Goal: Register for event/course

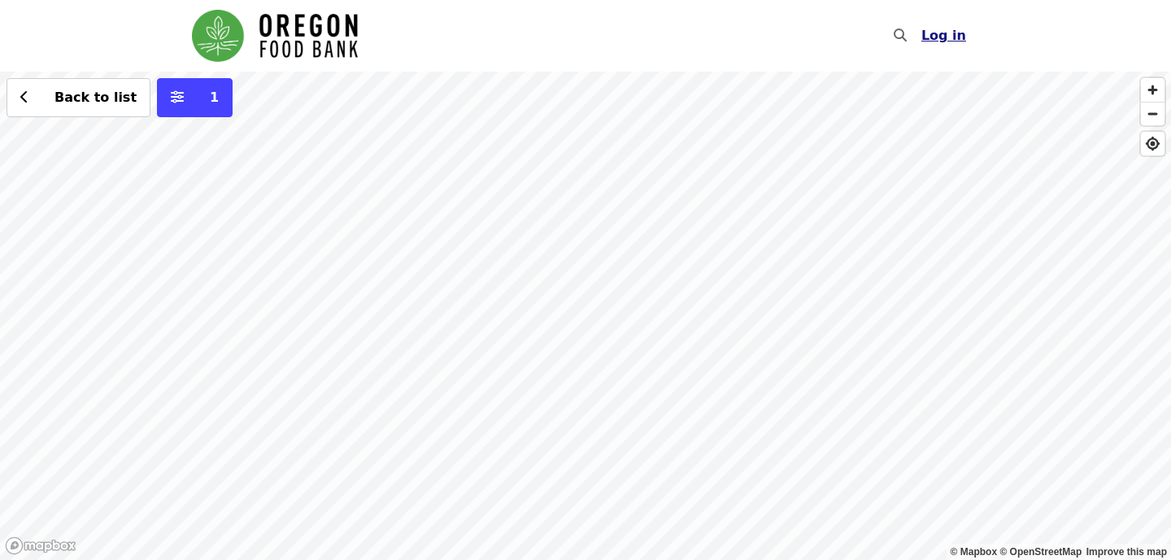
click at [949, 37] on span "Log in" at bounding box center [943, 35] width 45 height 15
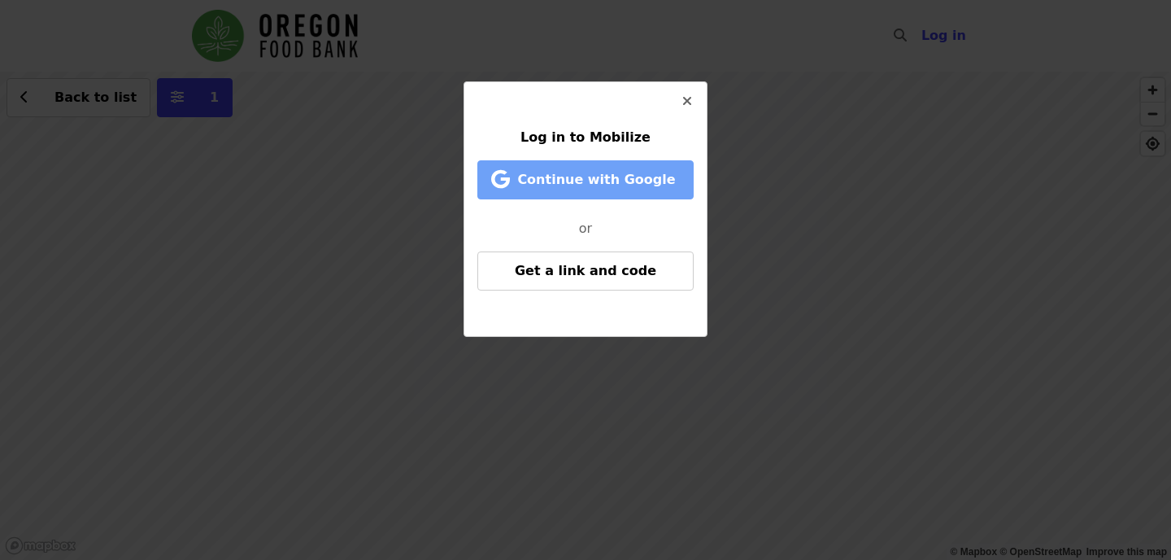
click at [621, 176] on span "Continue with Google" at bounding box center [596, 179] width 158 height 15
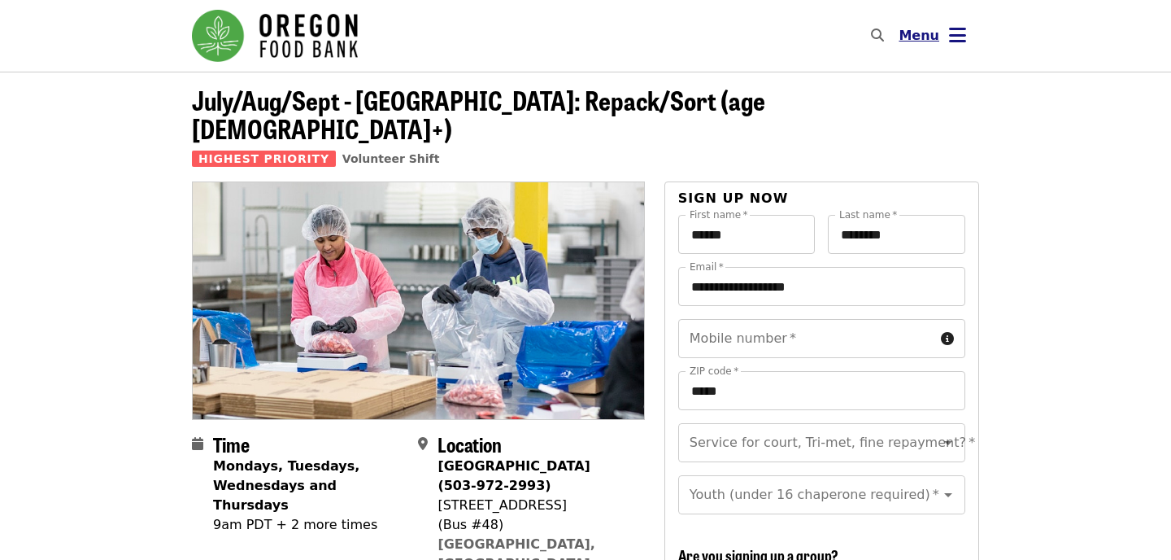
click at [964, 32] on icon "bars icon" at bounding box center [957, 36] width 17 height 24
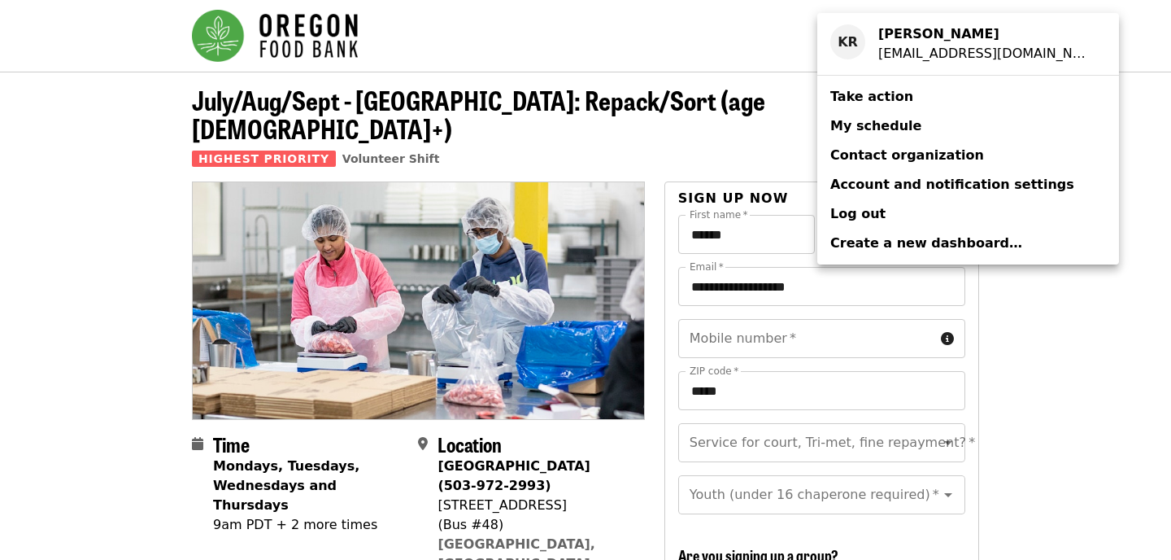
click at [916, 102] on link "Take action" at bounding box center [968, 96] width 302 height 29
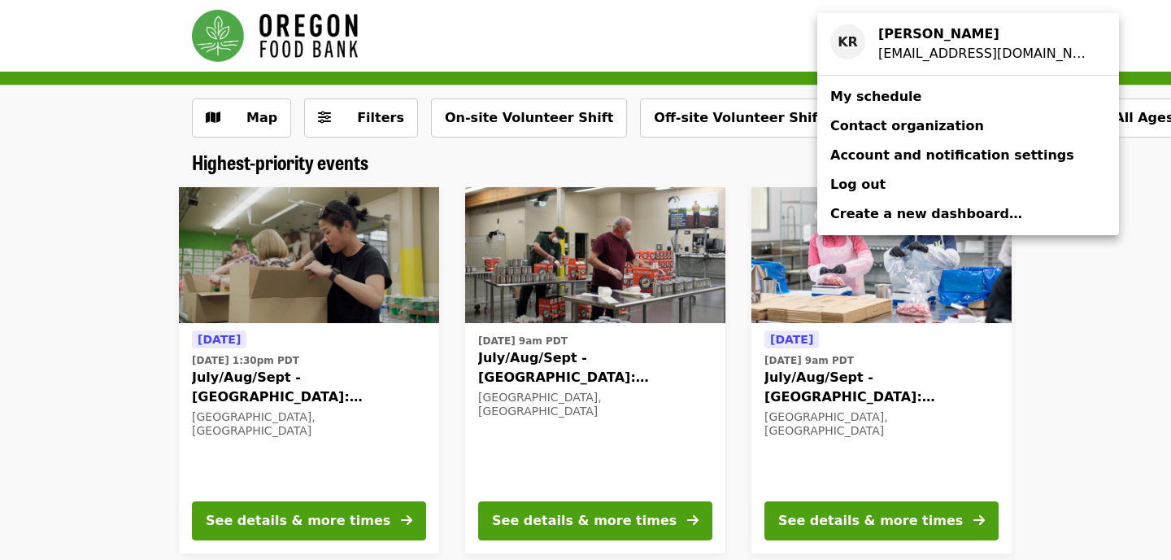
click at [59, 223] on div "Account menu" at bounding box center [585, 280] width 1171 height 560
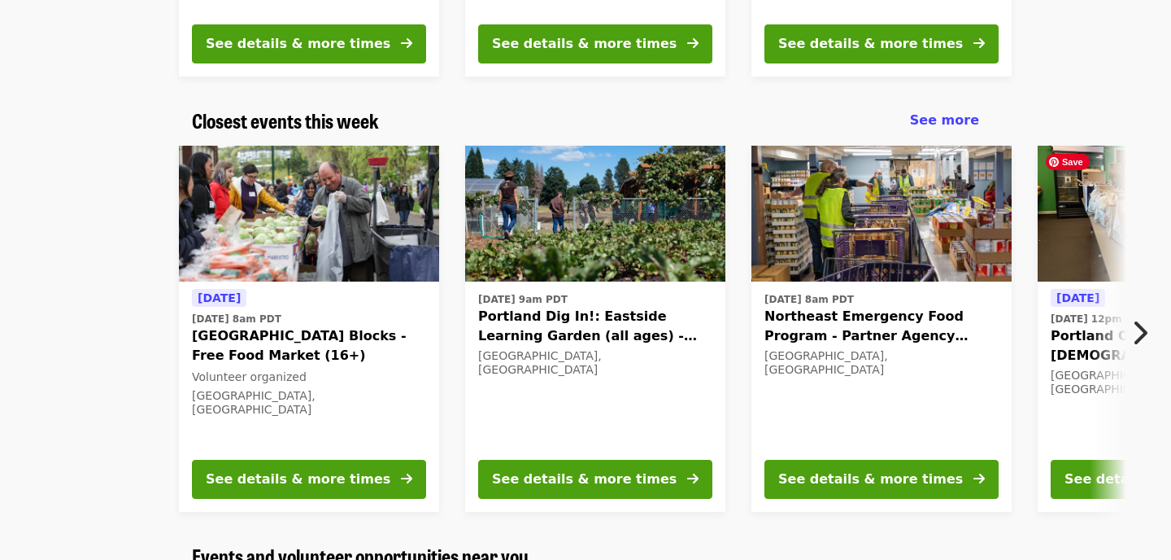
scroll to position [477, 0]
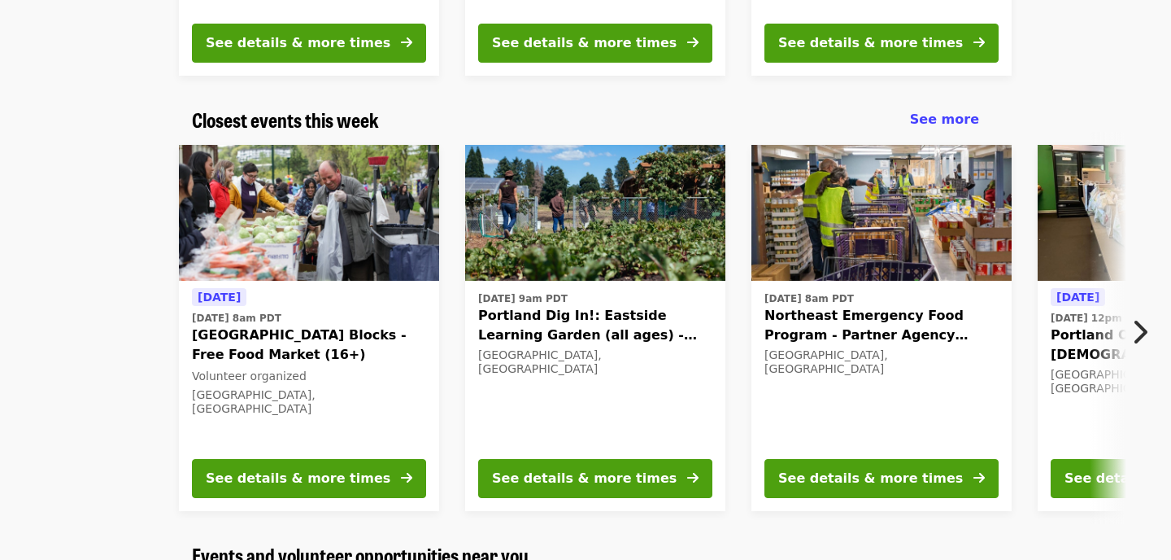
click at [1138, 325] on icon "chevron-right icon" at bounding box center [1139, 331] width 16 height 31
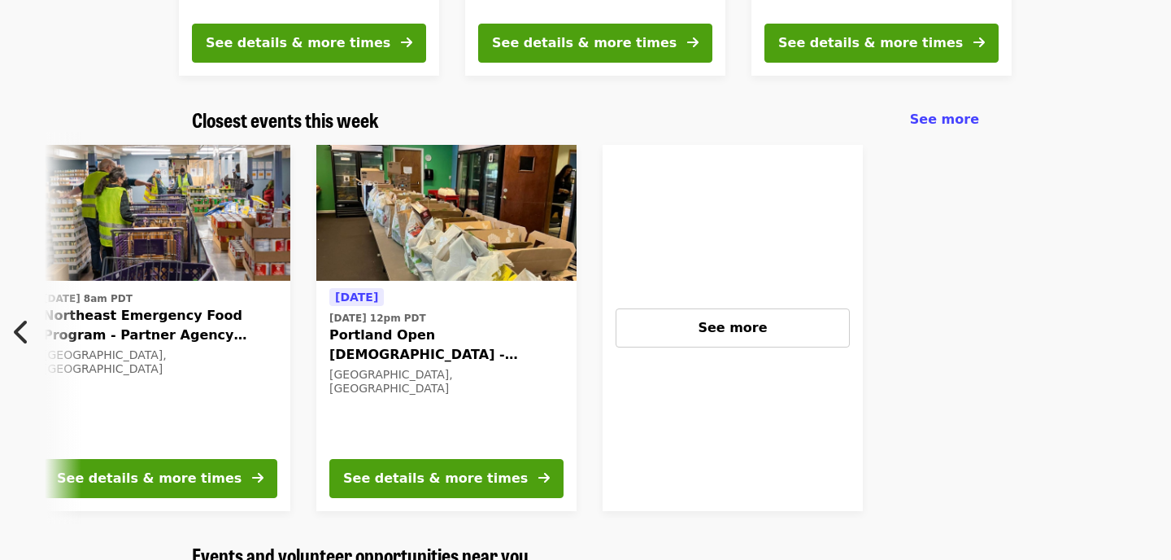
scroll to position [0, 722]
click at [15, 324] on icon "chevron-left icon" at bounding box center [22, 331] width 16 height 31
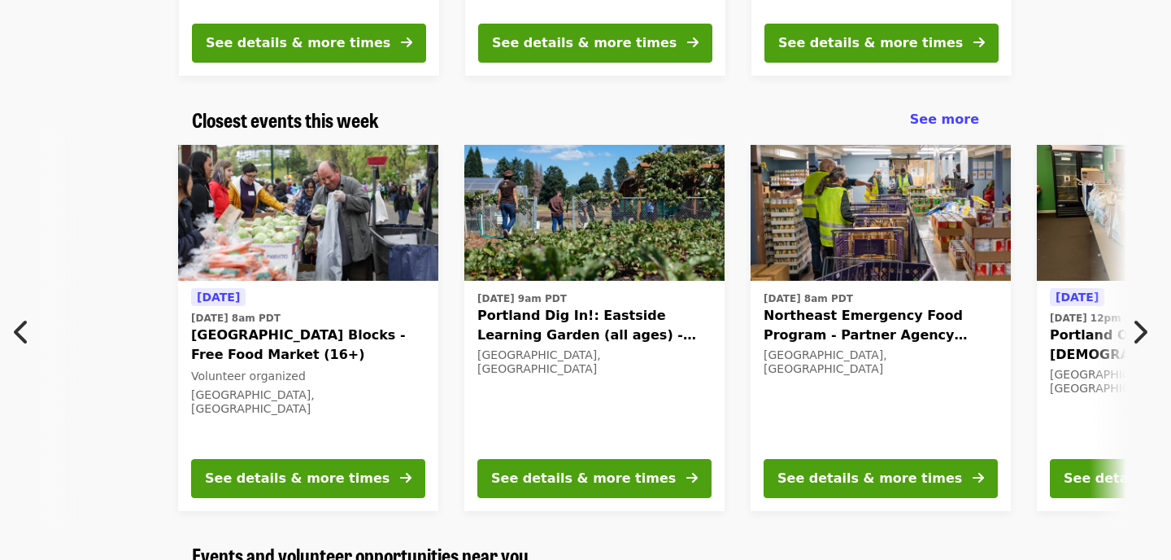
scroll to position [0, 0]
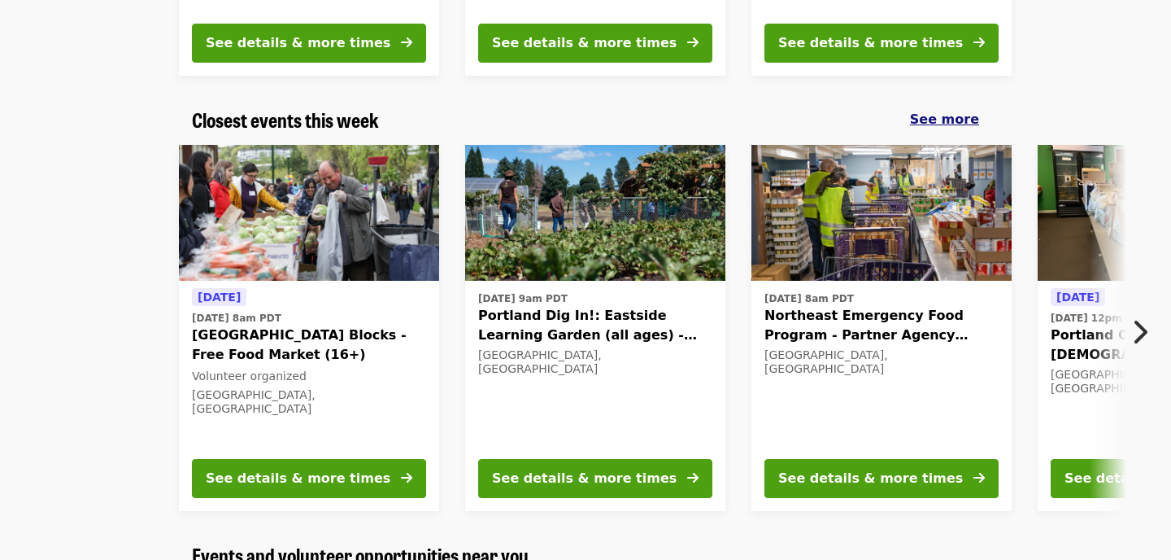
click at [935, 119] on span "See more" at bounding box center [944, 118] width 69 height 15
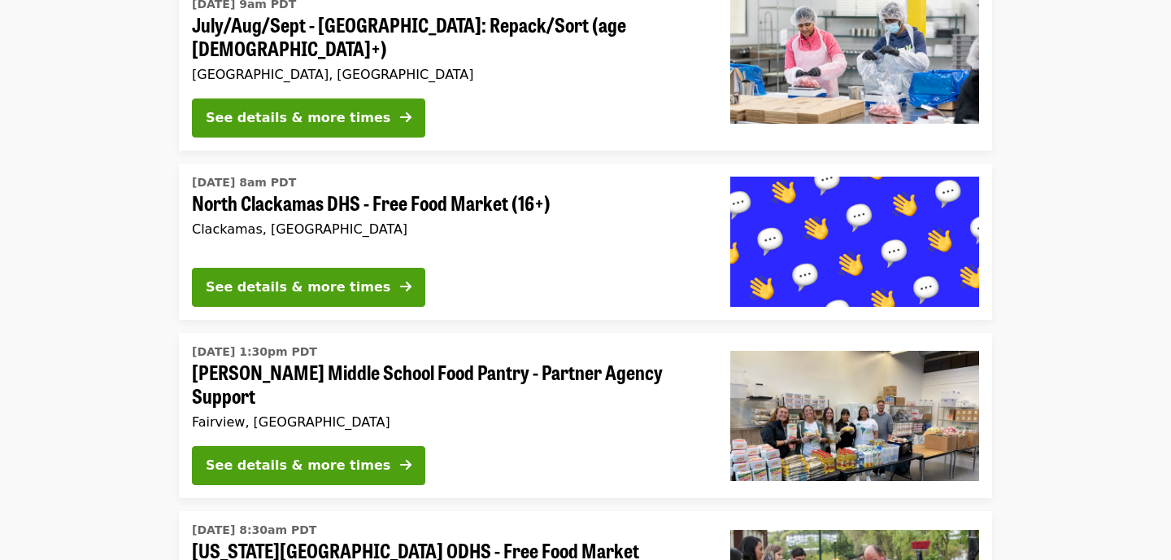
scroll to position [2719, 0]
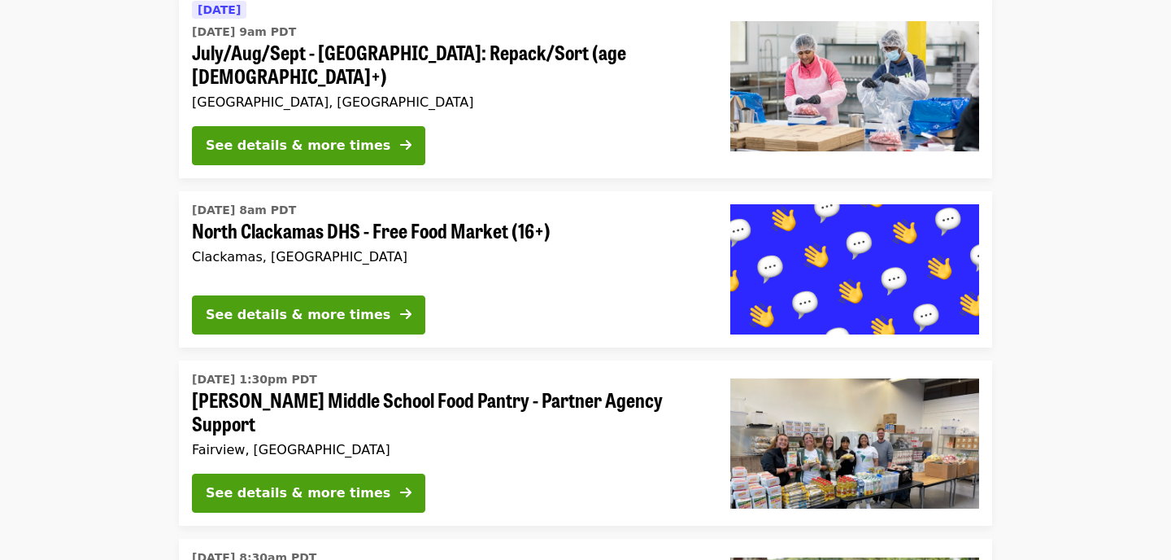
click at [382, 219] on span "North Clackamas DHS - Free Food Market (16+)" at bounding box center [448, 231] width 512 height 24
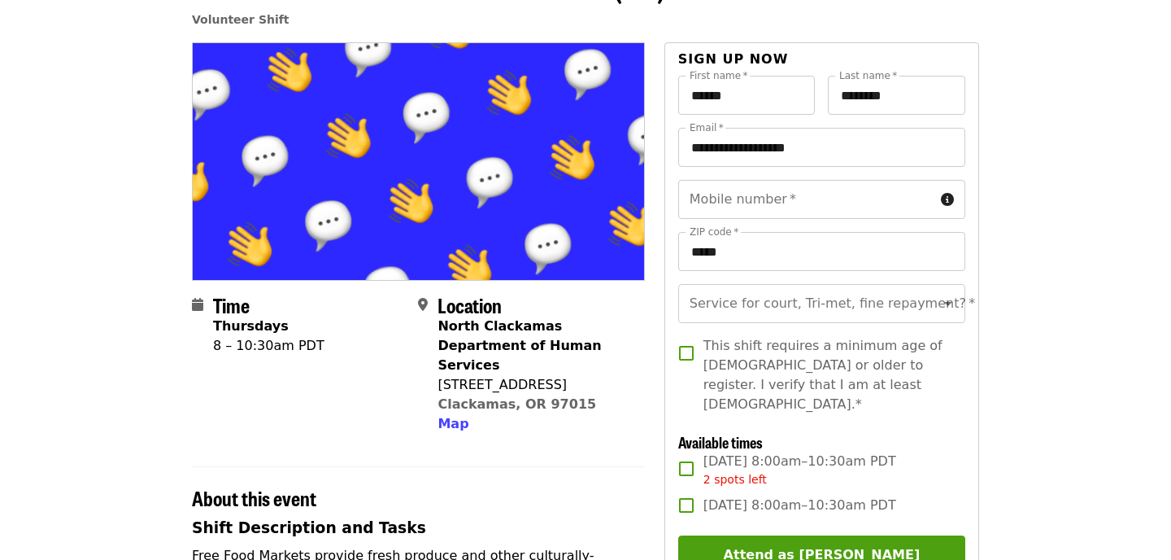
scroll to position [109, 0]
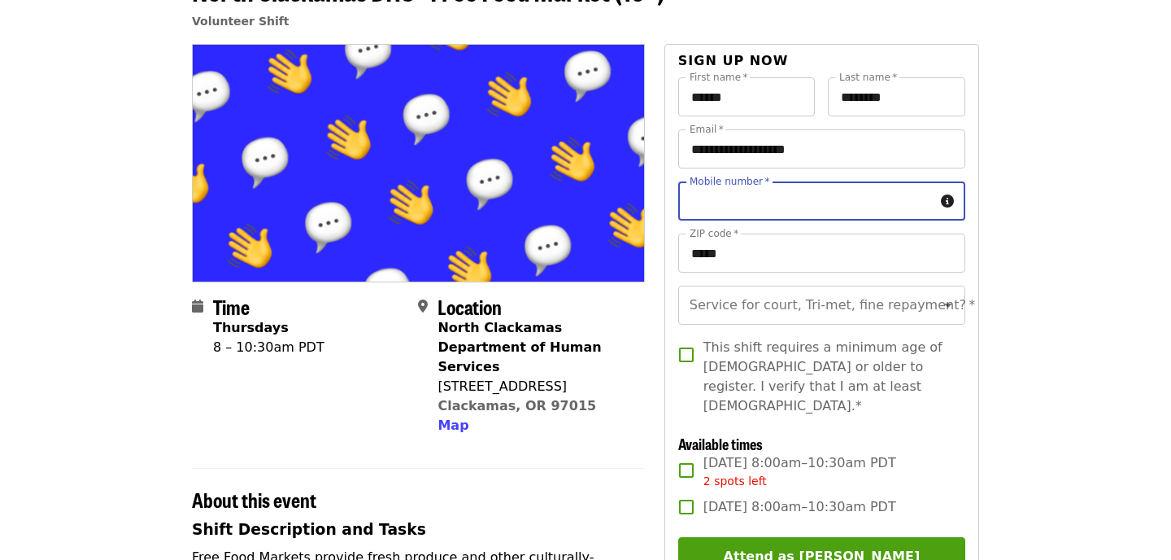
click at [828, 197] on input "Mobile number   *" at bounding box center [806, 200] width 256 height 39
type input "**********"
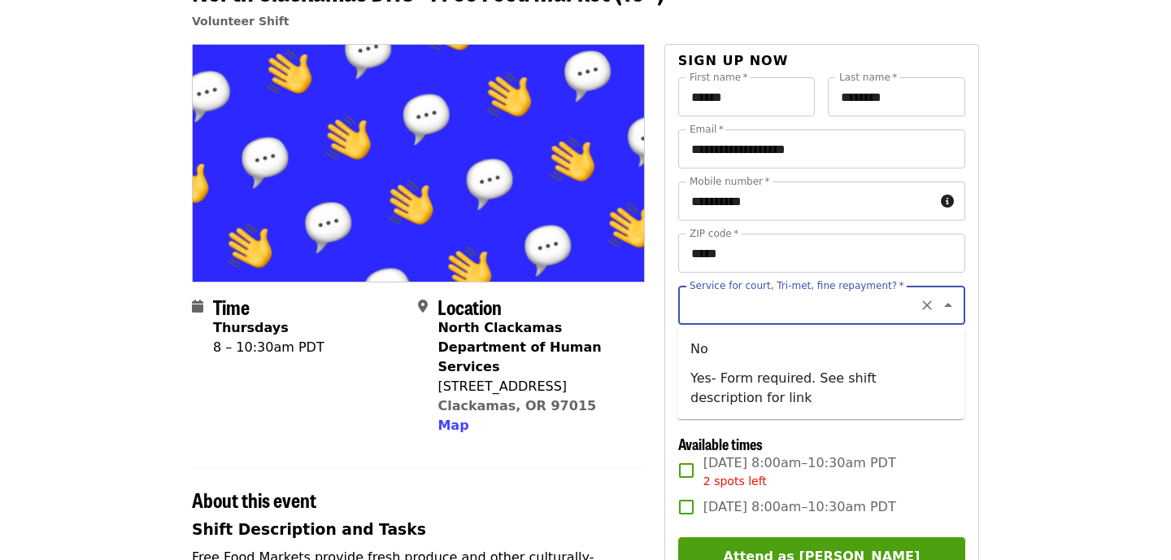
click at [858, 297] on input "Service for court, Tri-met, fine repayment?   *" at bounding box center [801, 305] width 221 height 31
click at [861, 355] on li "No" at bounding box center [820, 348] width 287 height 29
type input "**"
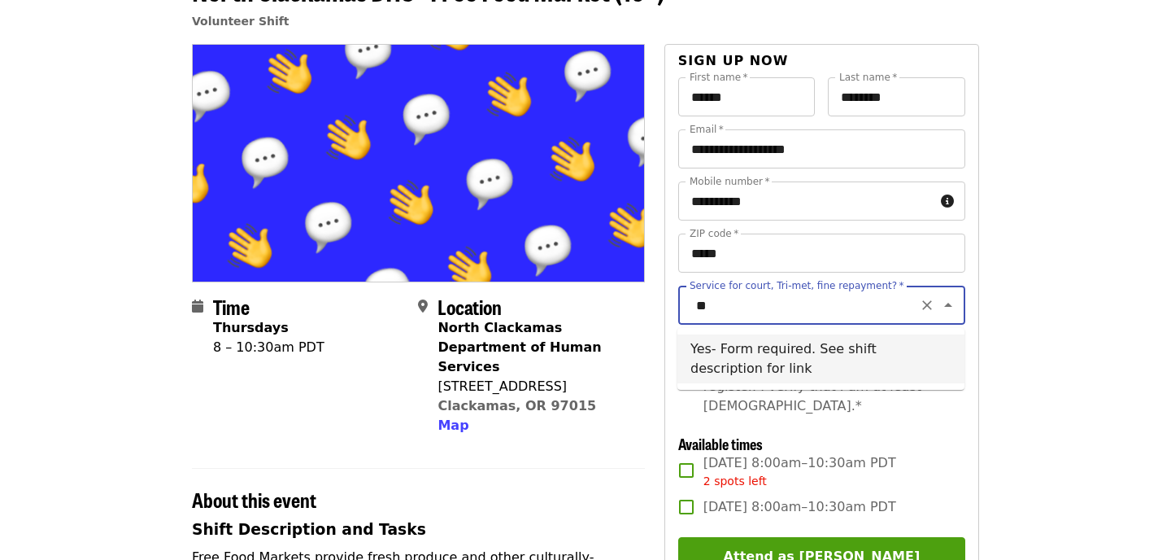
click at [827, 306] on input "**" at bounding box center [801, 305] width 221 height 31
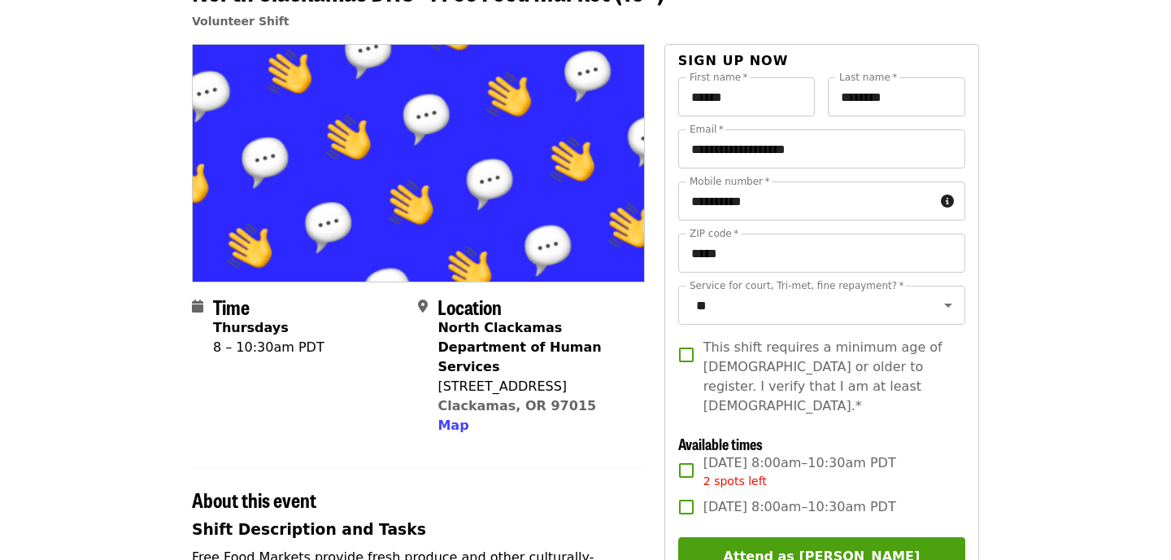
click at [869, 366] on span "This shift requires a minimum age of [DEMOGRAPHIC_DATA] or older to register. I…" at bounding box center [828, 377] width 249 height 78
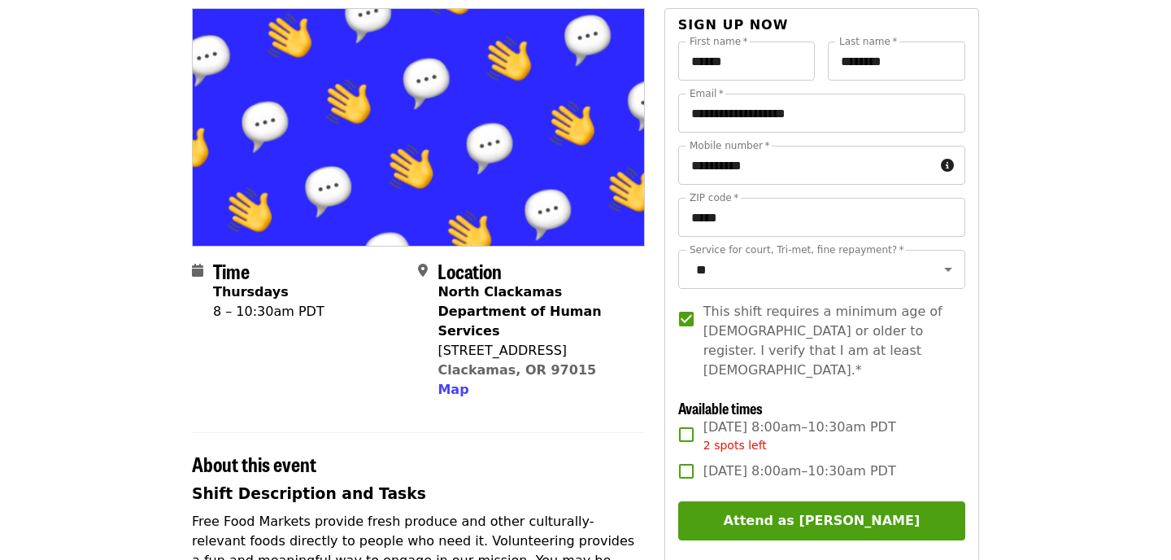
scroll to position [151, 0]
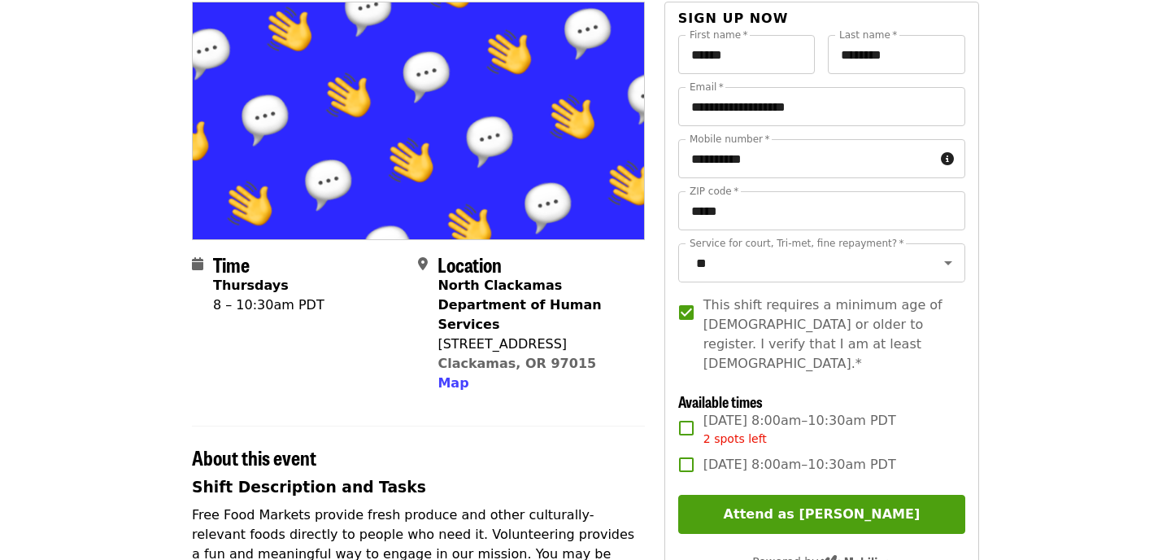
click at [856, 411] on span "[DATE] 8:00am–10:30am PDT 2 spots left" at bounding box center [800, 429] width 193 height 37
click at [911, 447] on label "[DATE] 8:00am–10:30am PDT" at bounding box center [810, 464] width 283 height 34
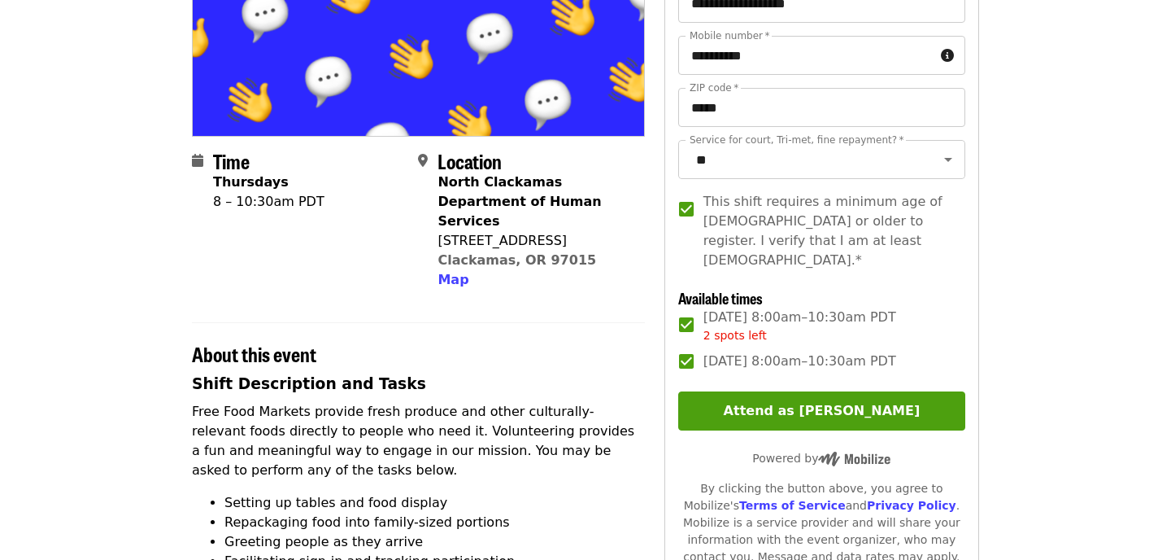
scroll to position [279, 0]
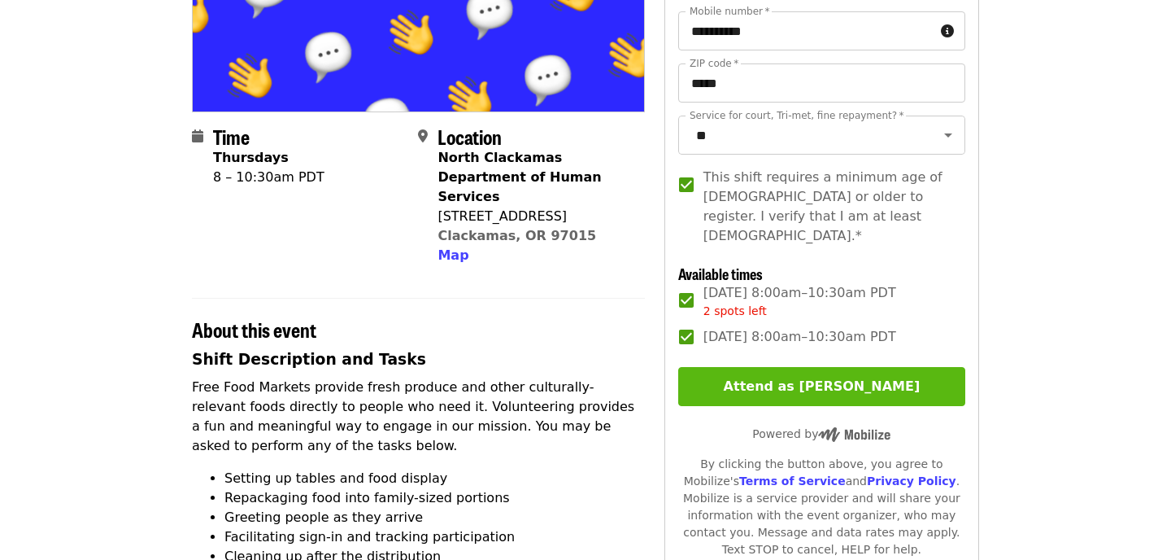
click at [872, 367] on button "Attend as [PERSON_NAME]" at bounding box center [821, 386] width 287 height 39
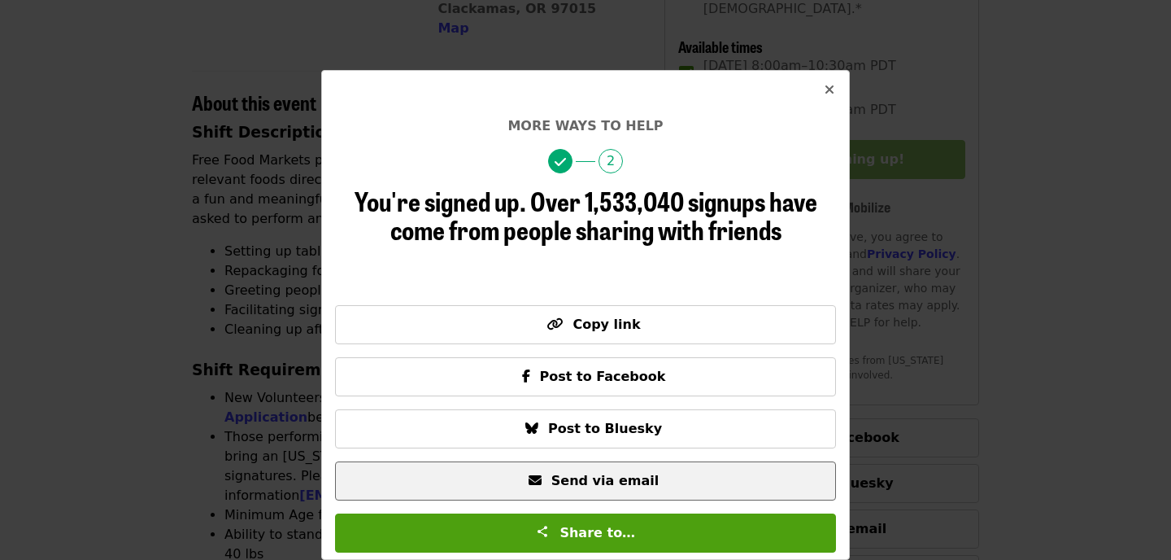
scroll to position [540, 0]
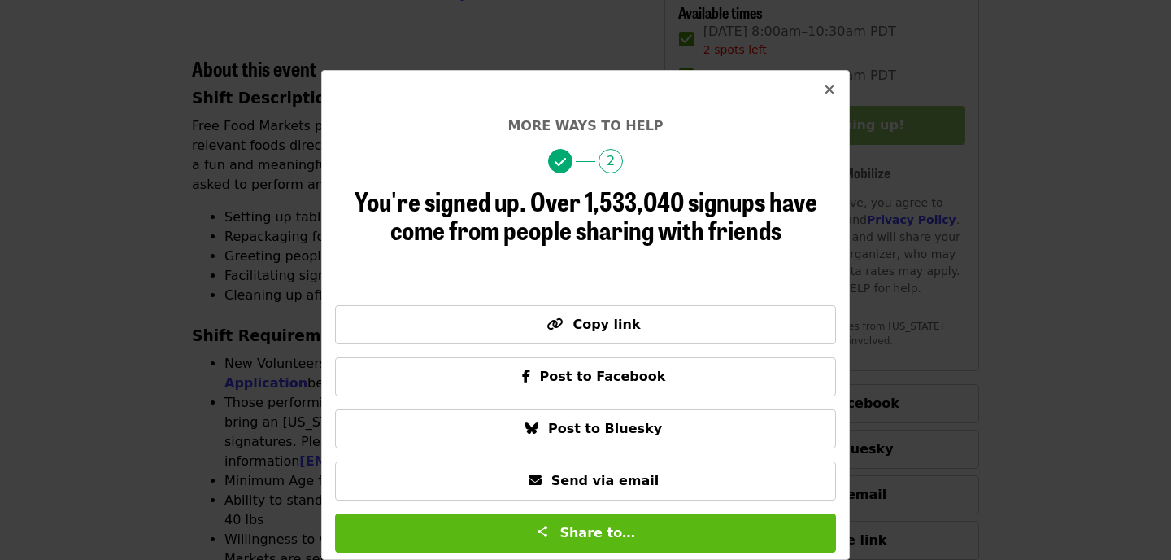
click at [662, 536] on button "Share to…" at bounding box center [585, 532] width 501 height 39
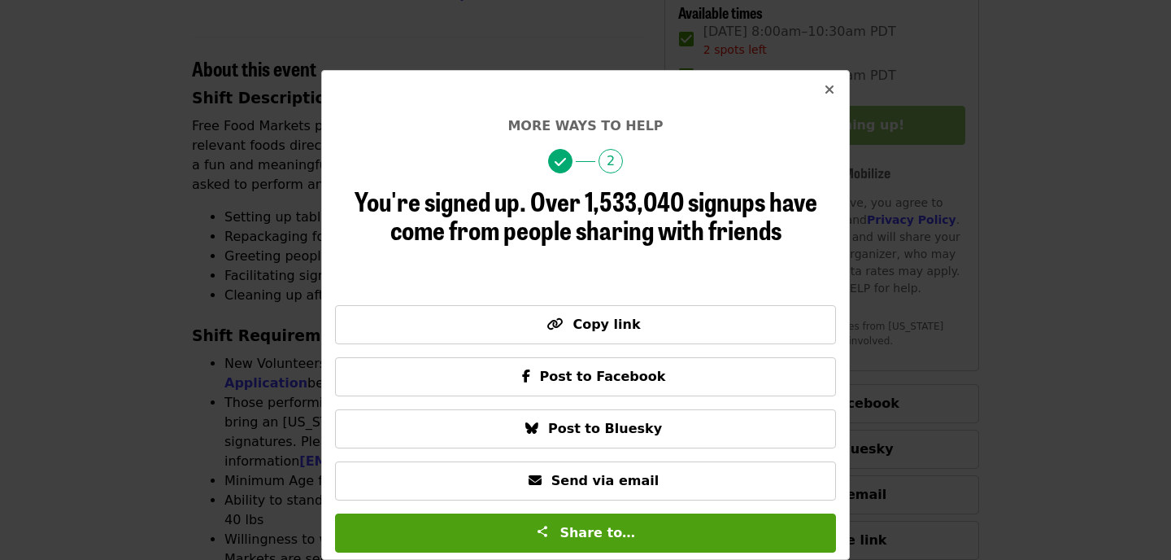
click at [723, 182] on span "Over 1,533,040 signups have come from people sharing with friends" at bounding box center [603, 214] width 427 height 67
click at [839, 83] on button "Close" at bounding box center [829, 90] width 39 height 39
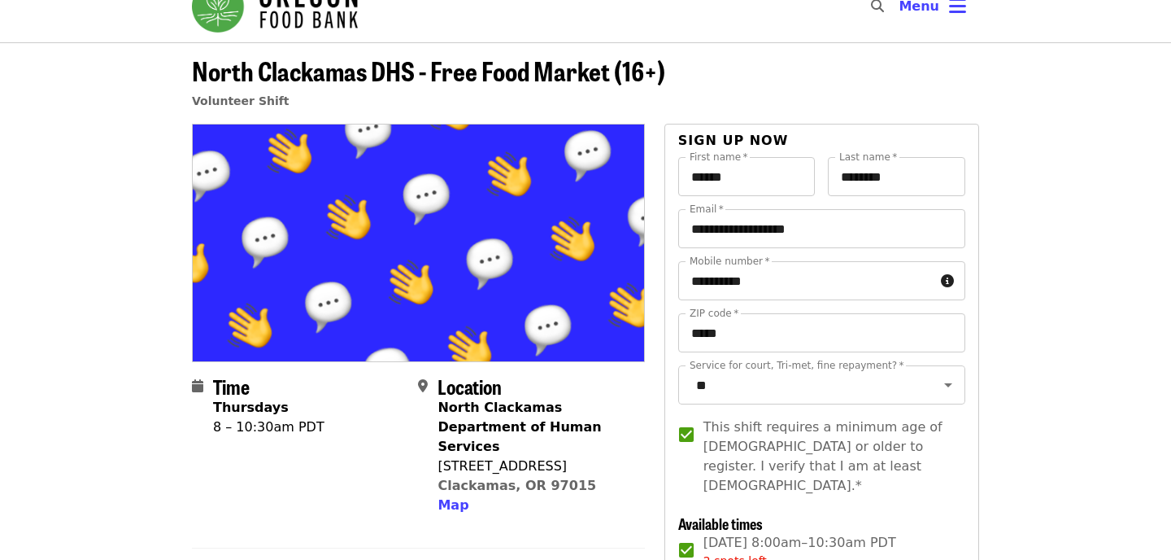
scroll to position [28, 0]
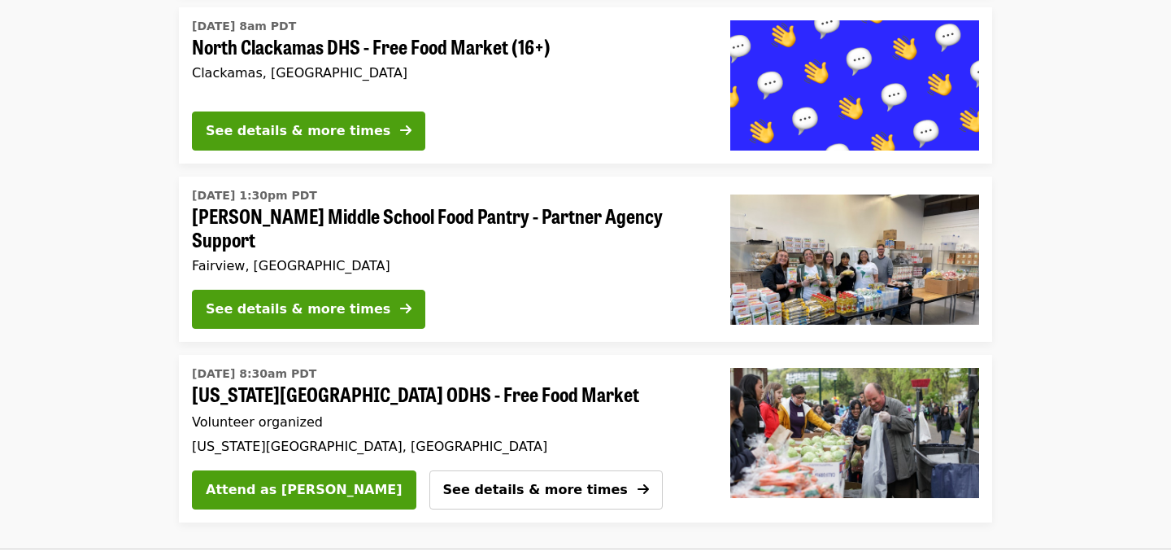
scroll to position [3012, 0]
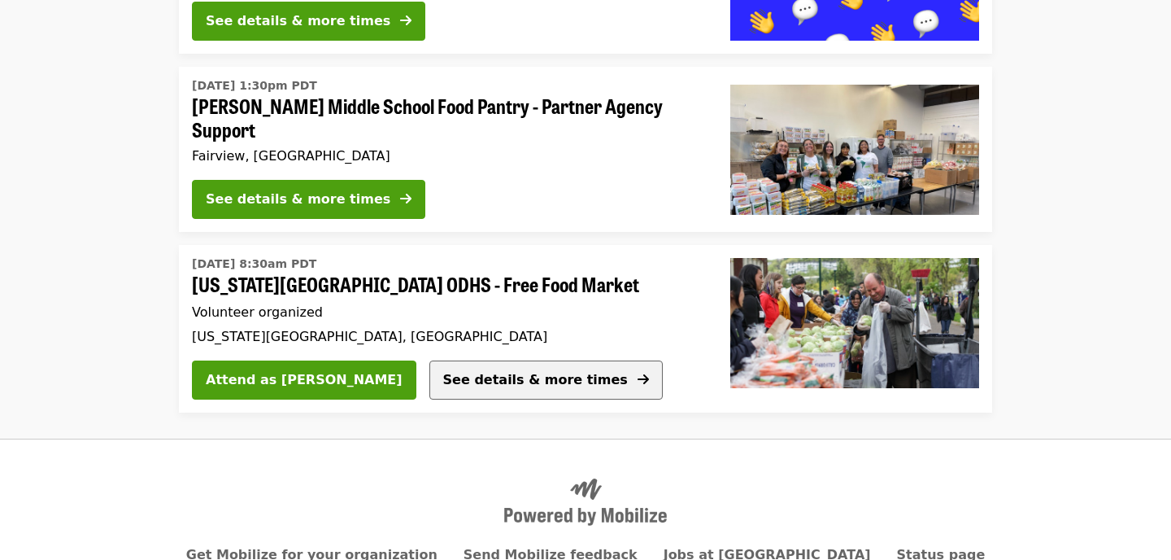
click at [443, 370] on span "See details & more times" at bounding box center [535, 380] width 185 height 20
